Goal: Task Accomplishment & Management: Use online tool/utility

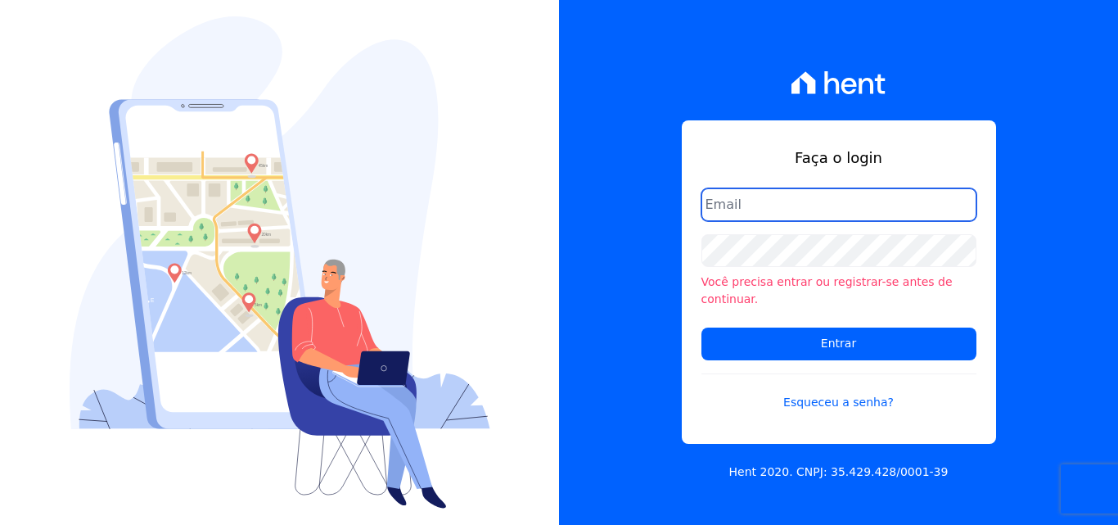
type input "[PERSON_NAME][EMAIL_ADDRESS][PERSON_NAME][DOMAIN_NAME]"
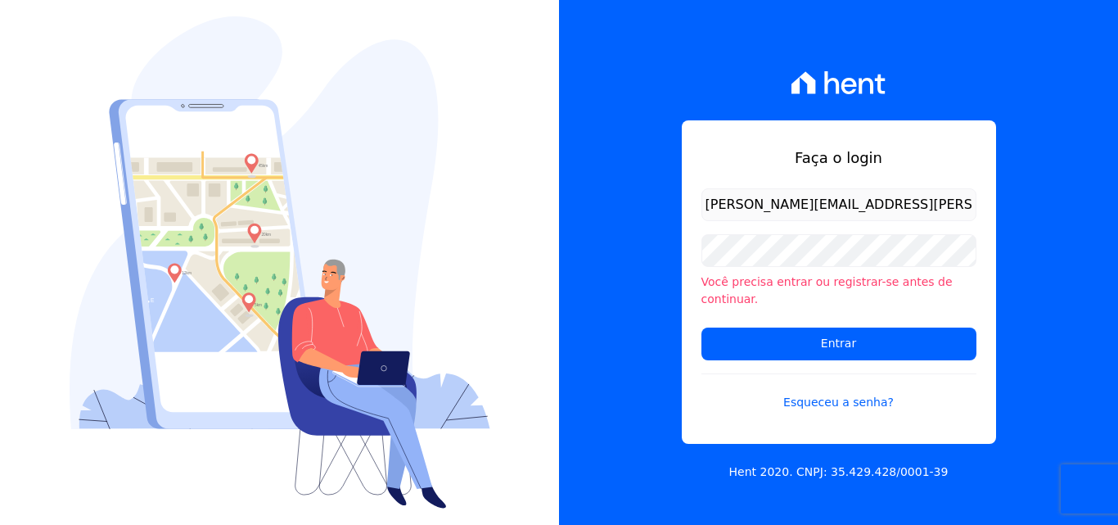
click at [892, 219] on input "[PERSON_NAME][EMAIL_ADDRESS][PERSON_NAME][DOMAIN_NAME]" at bounding box center [838, 204] width 275 height 33
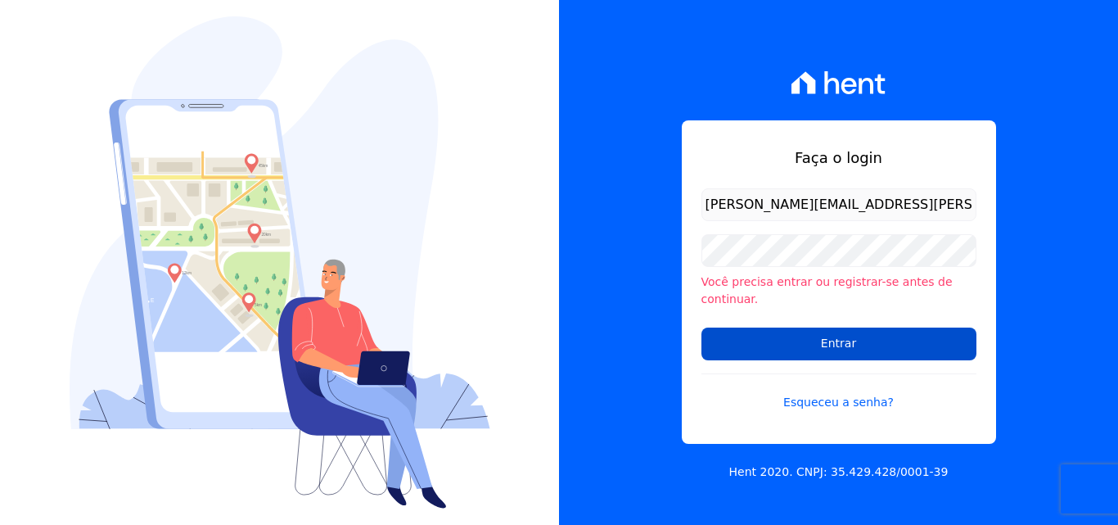
click at [818, 332] on input "Entrar" at bounding box center [838, 343] width 275 height 33
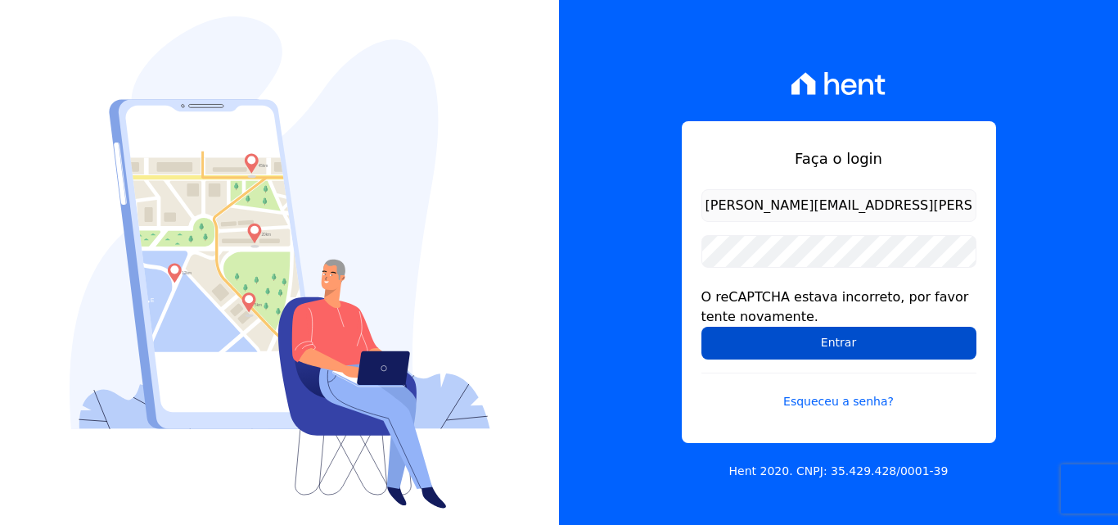
click at [795, 336] on input "Entrar" at bounding box center [838, 343] width 275 height 33
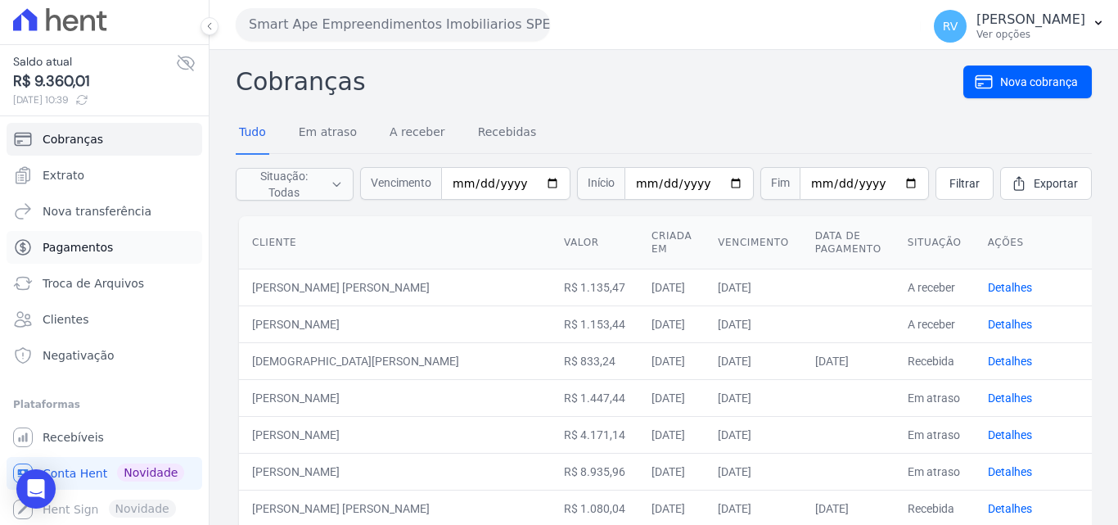
scroll to position [6, 0]
click at [89, 437] on span "Recebíveis" at bounding box center [73, 436] width 61 height 16
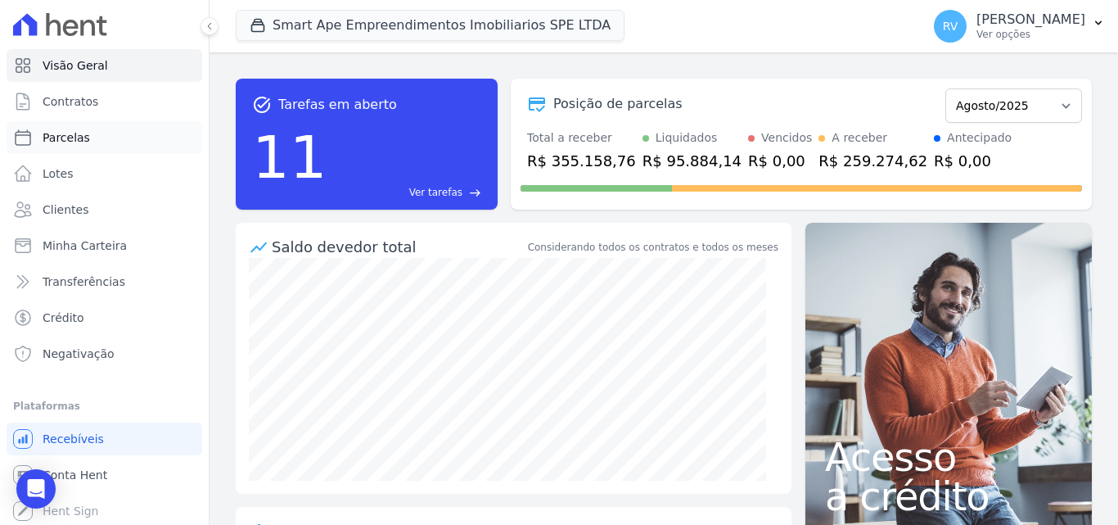
click at [63, 130] on span "Parcelas" at bounding box center [66, 137] width 47 height 16
select select
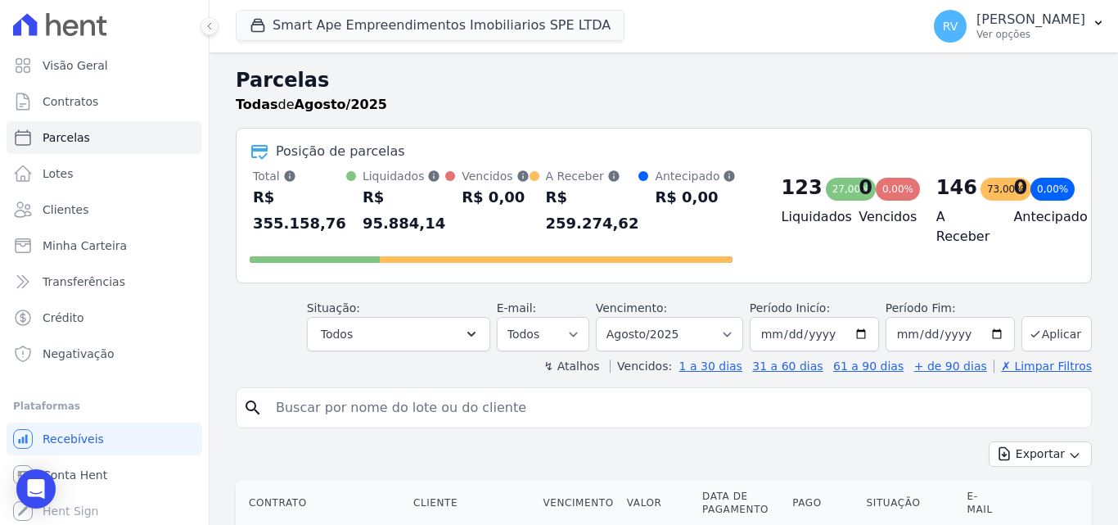
scroll to position [82, 0]
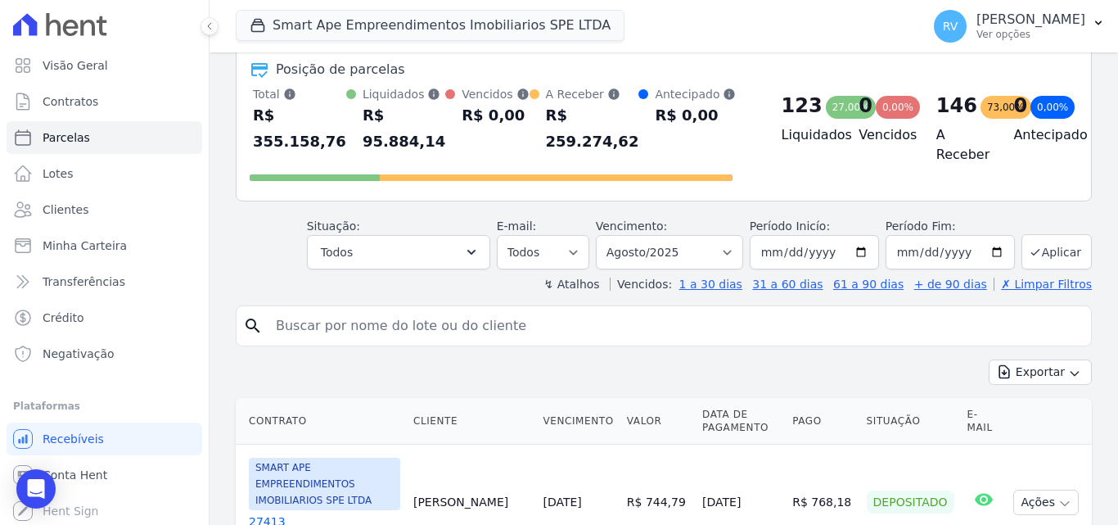
click at [406, 336] on input "search" at bounding box center [675, 325] width 818 height 33
paste input "[PERSON_NAME] [PERSON_NAME]"
type input "[PERSON_NAME] [PERSON_NAME]"
click at [734, 246] on select "Filtrar por período ──────── Todos os meses Março/2024 Abril/2024 Maio/2024 Jun…" at bounding box center [669, 252] width 147 height 34
select select "07/2025"
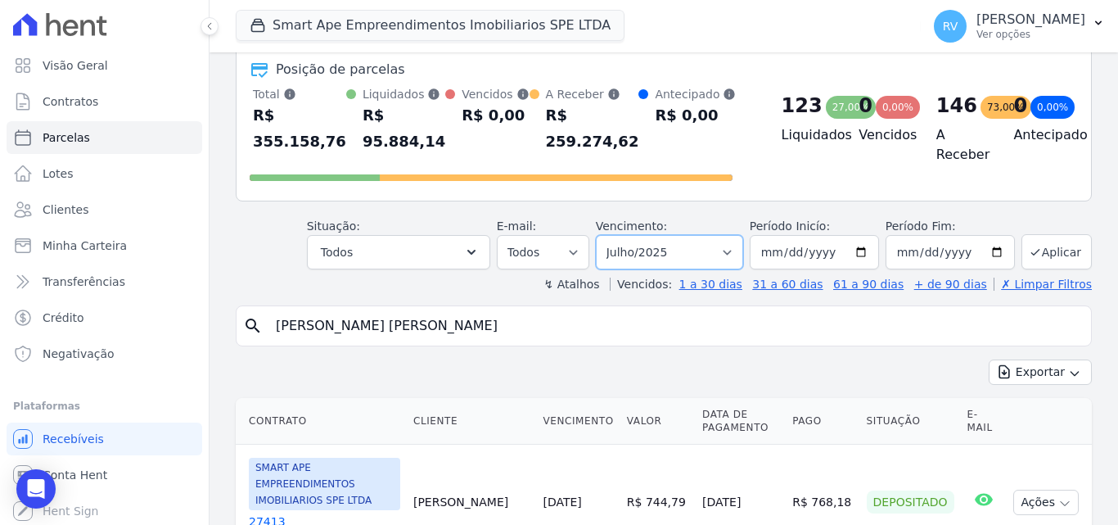
click at [606, 235] on select "Filtrar por período ──────── Todos os meses Março/2024 Abril/2024 Maio/2024 Jun…" at bounding box center [669, 252] width 147 height 34
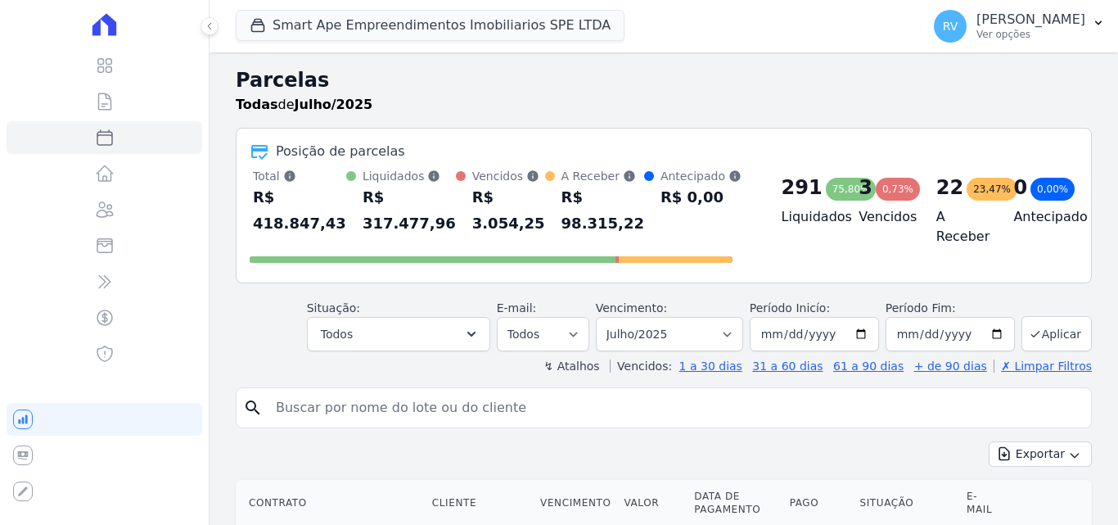
select select
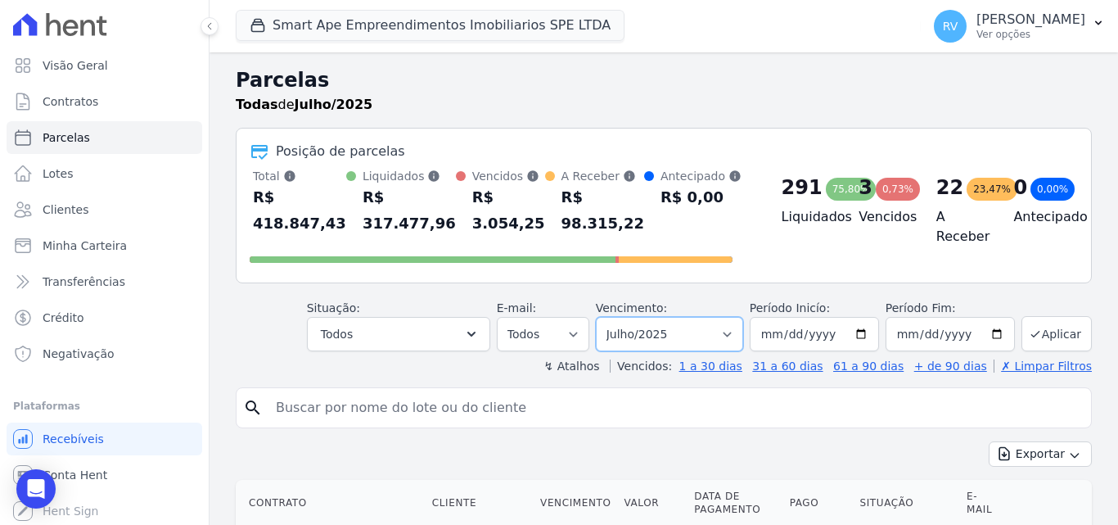
click at [737, 332] on select "Filtrar por período ──────── Todos os meses Março/2024 Abril/2024 Maio/2024 Jun…" at bounding box center [669, 334] width 147 height 34
select select "all"
click at [606, 317] on select "Filtrar por período ──────── Todos os meses Março/2024 Abril/2024 Maio/2024 Jun…" at bounding box center [669, 334] width 147 height 34
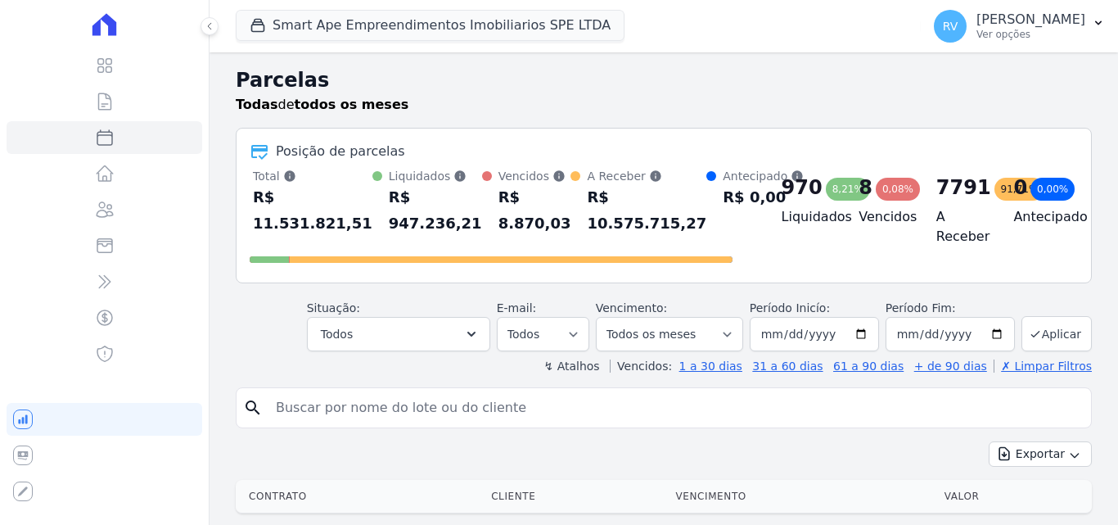
select select
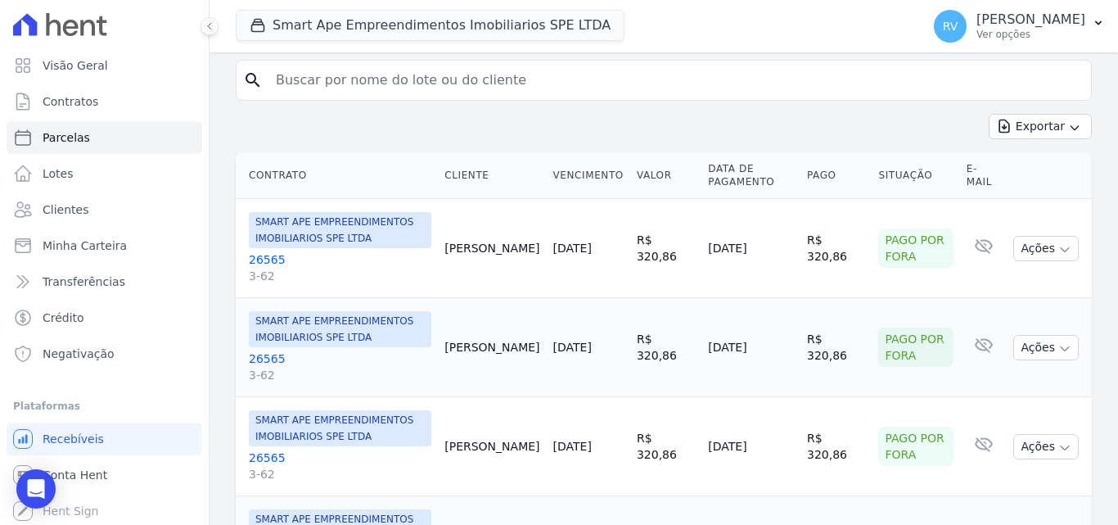
scroll to position [164, 0]
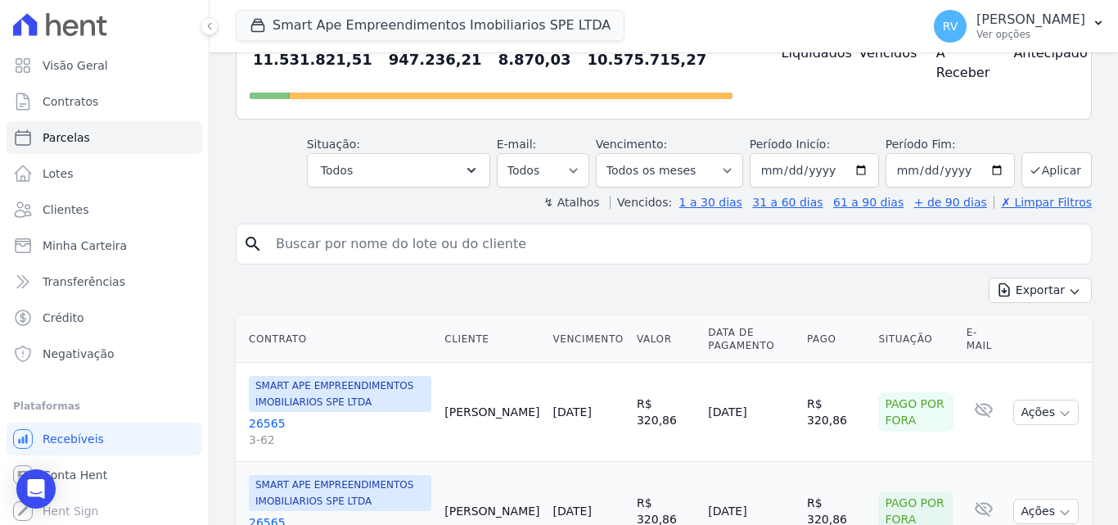
click at [511, 243] on input "search" at bounding box center [675, 244] width 818 height 33
paste input "[PERSON_NAME] [PERSON_NAME]"
type input "[PERSON_NAME] [PERSON_NAME]"
drag, startPoint x: 500, startPoint y: 239, endPoint x: 417, endPoint y: 239, distance: 82.7
click at [417, 239] on input "[PERSON_NAME] [PERSON_NAME]" at bounding box center [675, 244] width 818 height 33
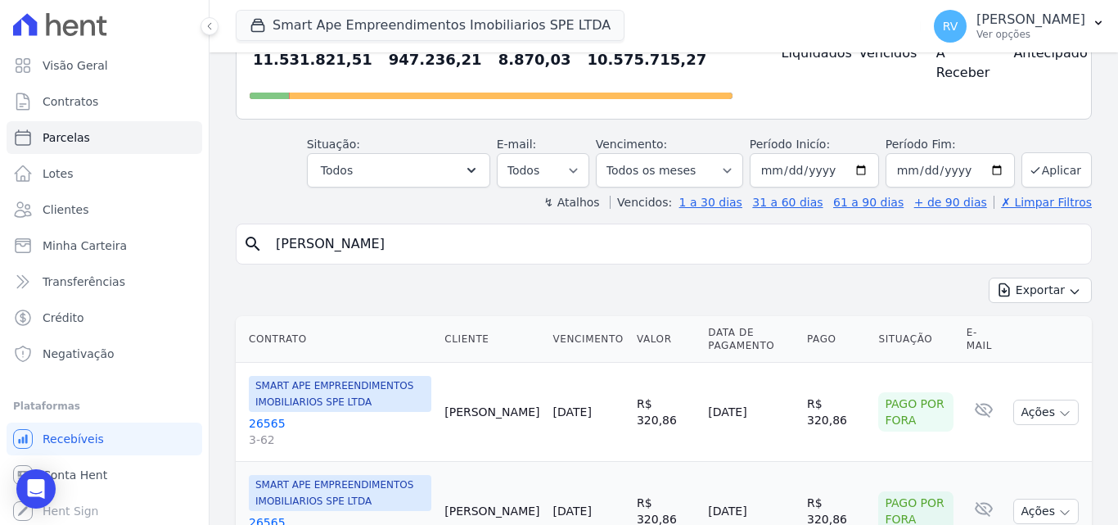
click at [493, 242] on input "[PERSON_NAME] [PERSON_NAME]" at bounding box center [675, 244] width 818 height 33
drag, startPoint x: 493, startPoint y: 241, endPoint x: 173, endPoint y: 226, distance: 320.4
click at [173, 226] on div "Visão Geral Contratos Parcelas Lotes Clientes Minha Carteira Transferências Cré…" at bounding box center [559, 262] width 1118 height 525
click at [337, 250] on input "search" at bounding box center [675, 244] width 818 height 33
paste input "[PERSON_NAME]"
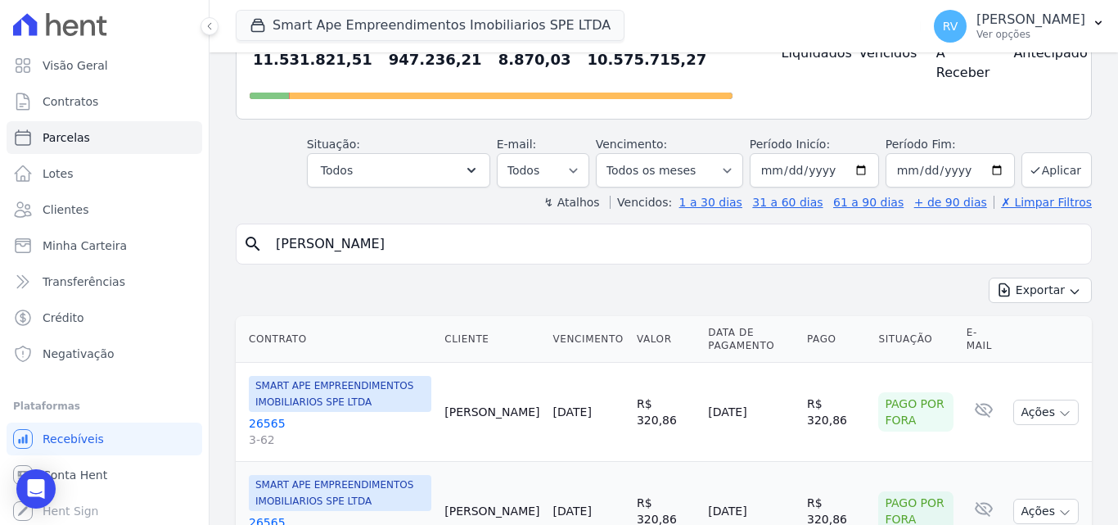
type input "[PERSON_NAME]"
select select
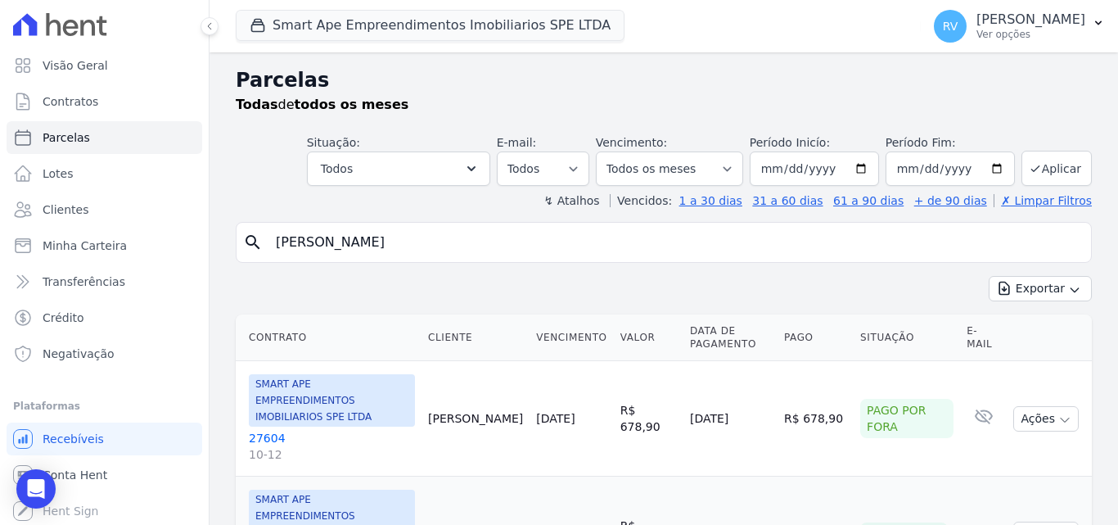
click at [492, 244] on input "[PERSON_NAME]" at bounding box center [675, 242] width 818 height 33
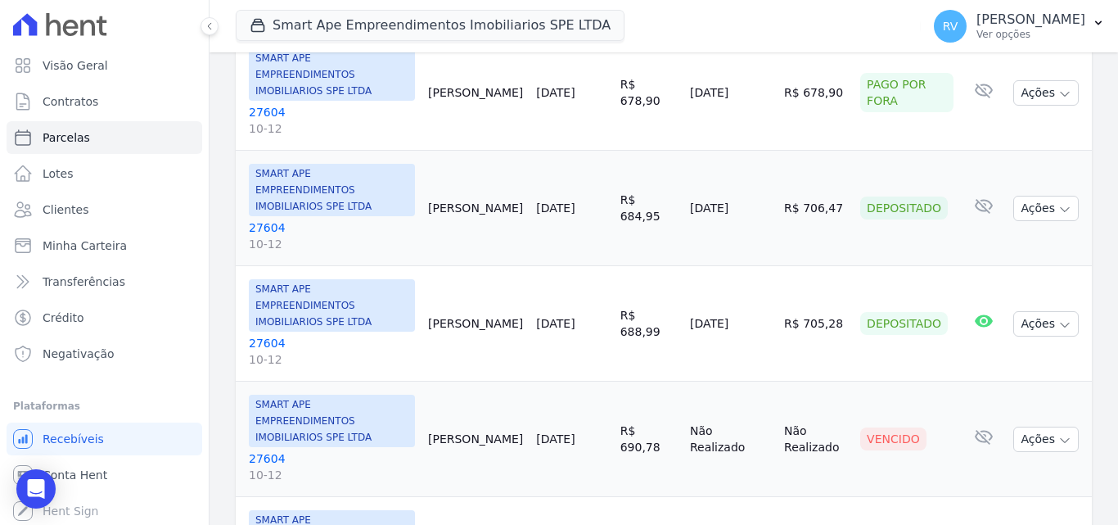
scroll to position [327, 0]
click at [268, 449] on link "27604 10-12" at bounding box center [332, 465] width 166 height 33
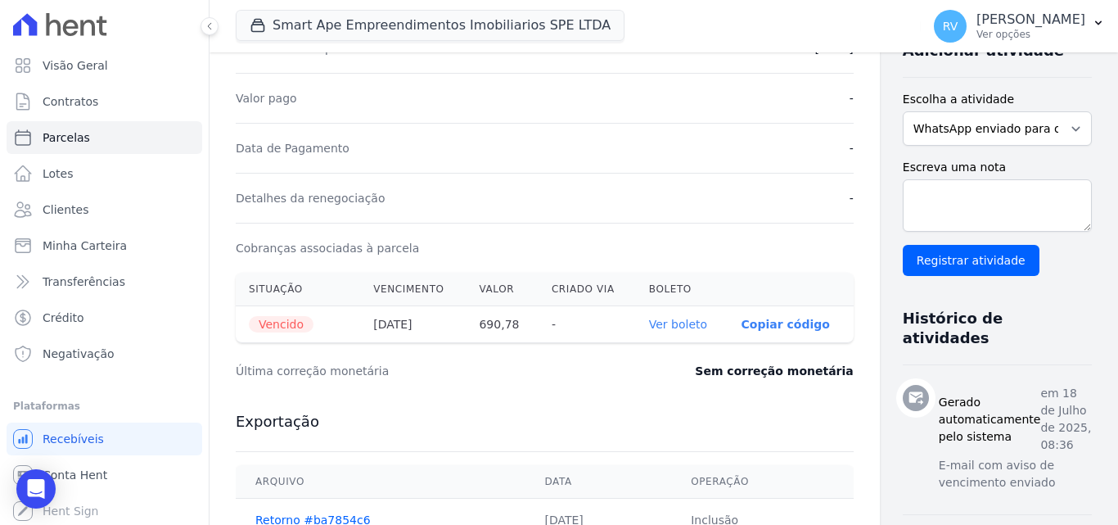
scroll to position [409, 0]
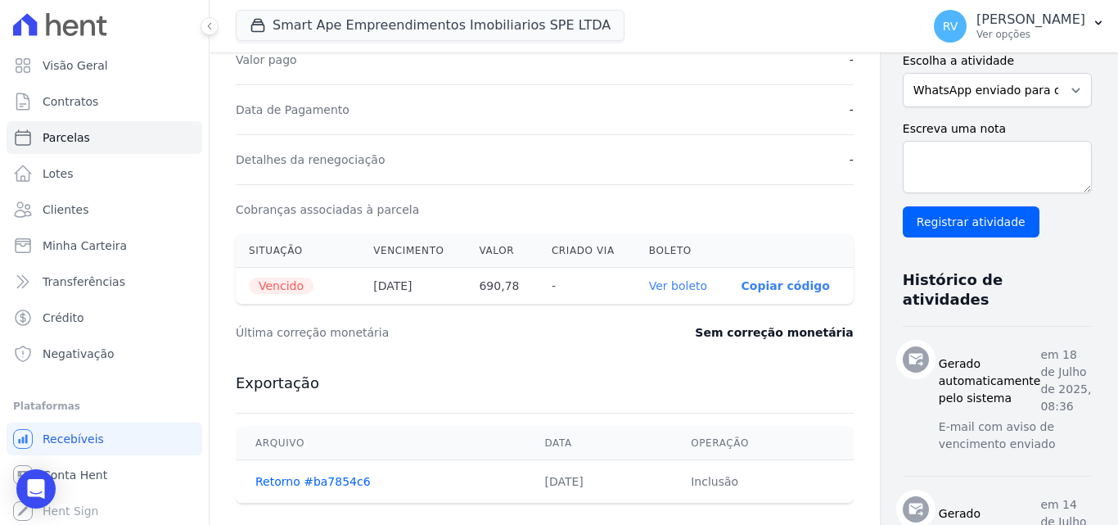
click at [649, 286] on link "Ver boleto" at bounding box center [678, 285] width 58 height 13
click at [72, 142] on span "Parcelas" at bounding box center [66, 137] width 47 height 16
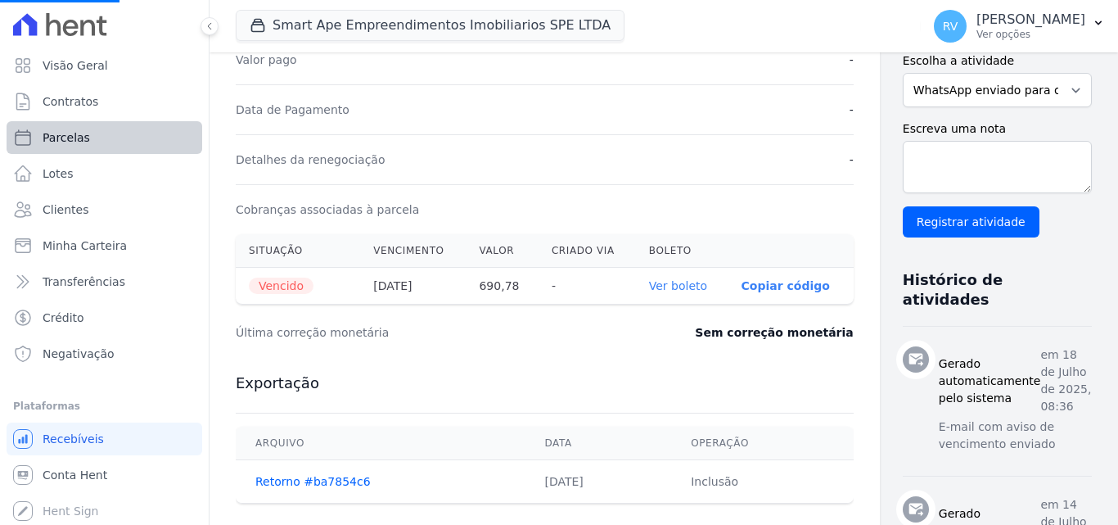
select select
